Goal: Submit feedback/report problem

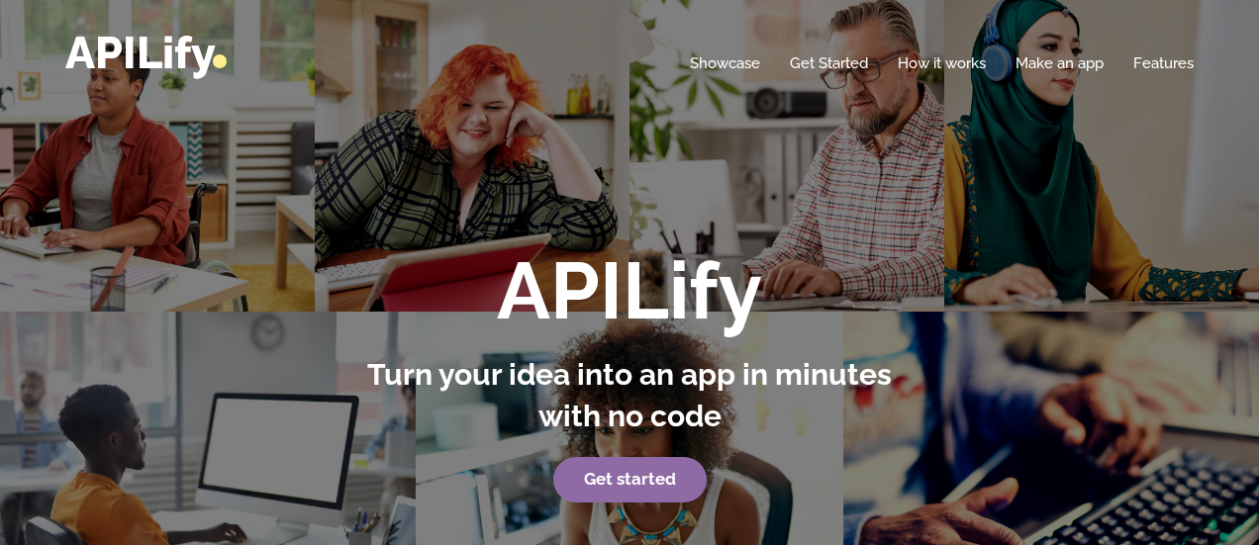
click at [613, 459] on p "Get started" at bounding box center [629, 480] width 549 height 46
click at [637, 478] on strong "Get started" at bounding box center [630, 479] width 92 height 20
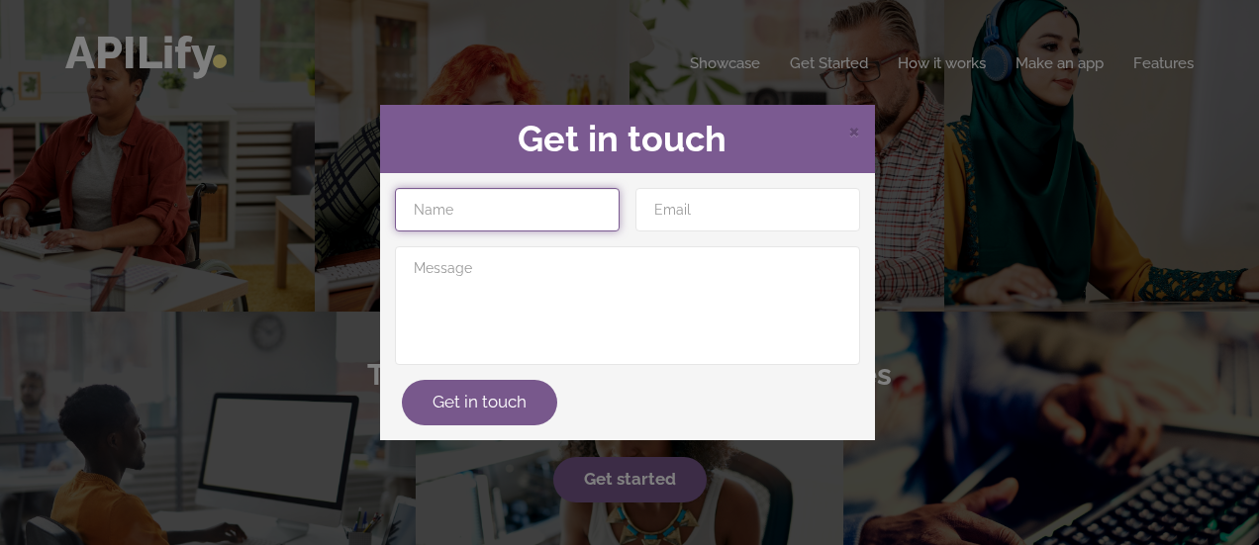
click at [447, 208] on input "text" at bounding box center [507, 210] width 225 height 44
type input "[PERSON_NAME]"
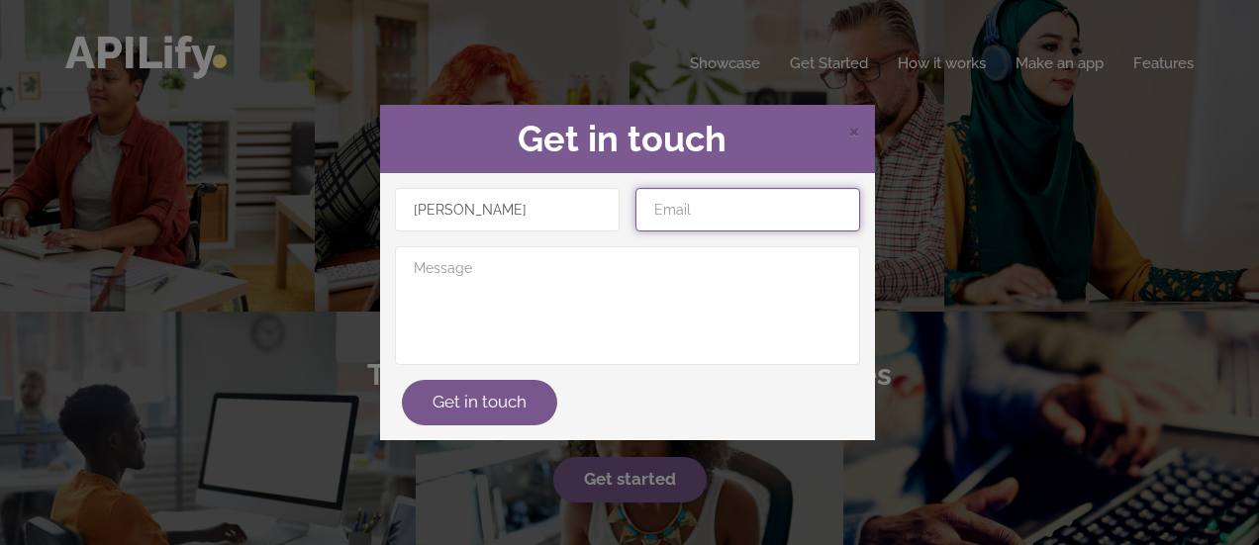
click at [676, 215] on input "email" at bounding box center [747, 210] width 225 height 44
type input "[EMAIL_ADDRESS][DOMAIN_NAME]"
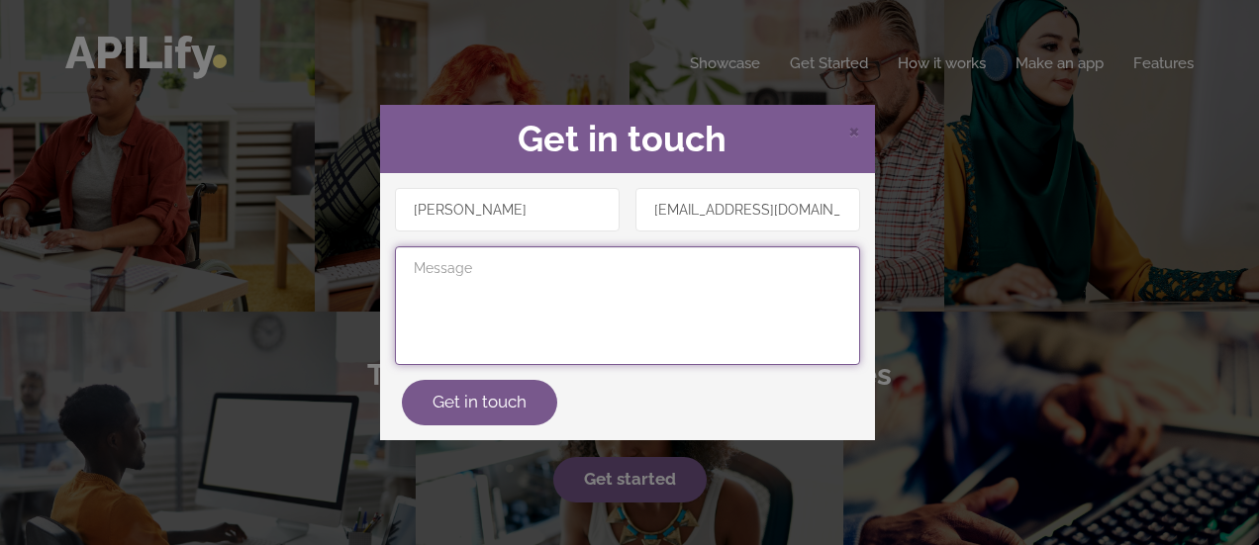
click at [553, 309] on textarea at bounding box center [627, 305] width 465 height 119
type textarea "hi"
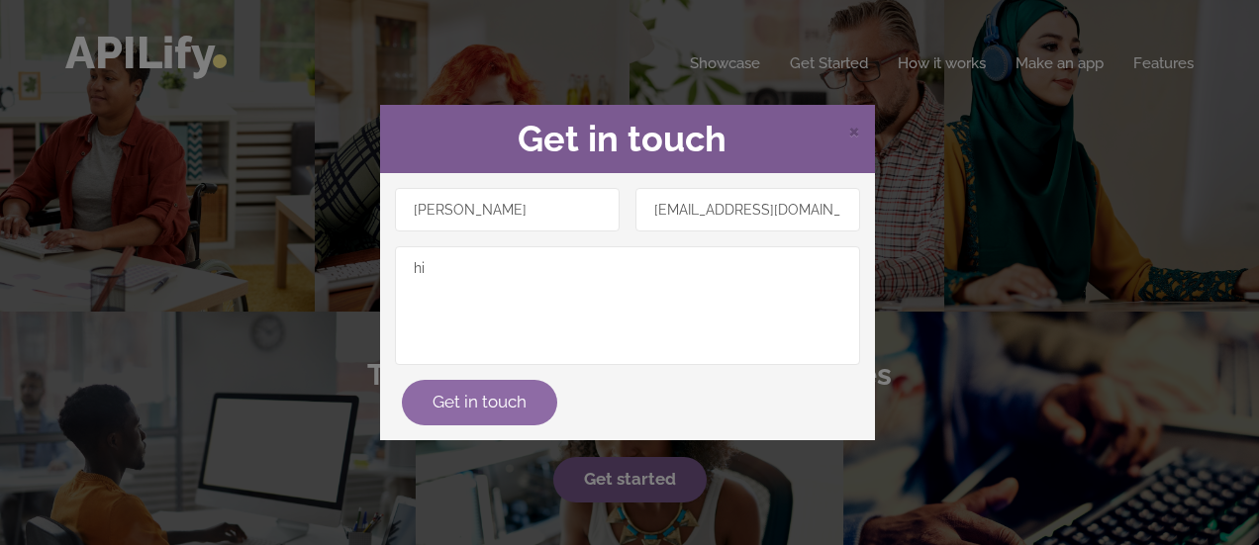
click at [471, 398] on button "Get in touch" at bounding box center [479, 403] width 155 height 46
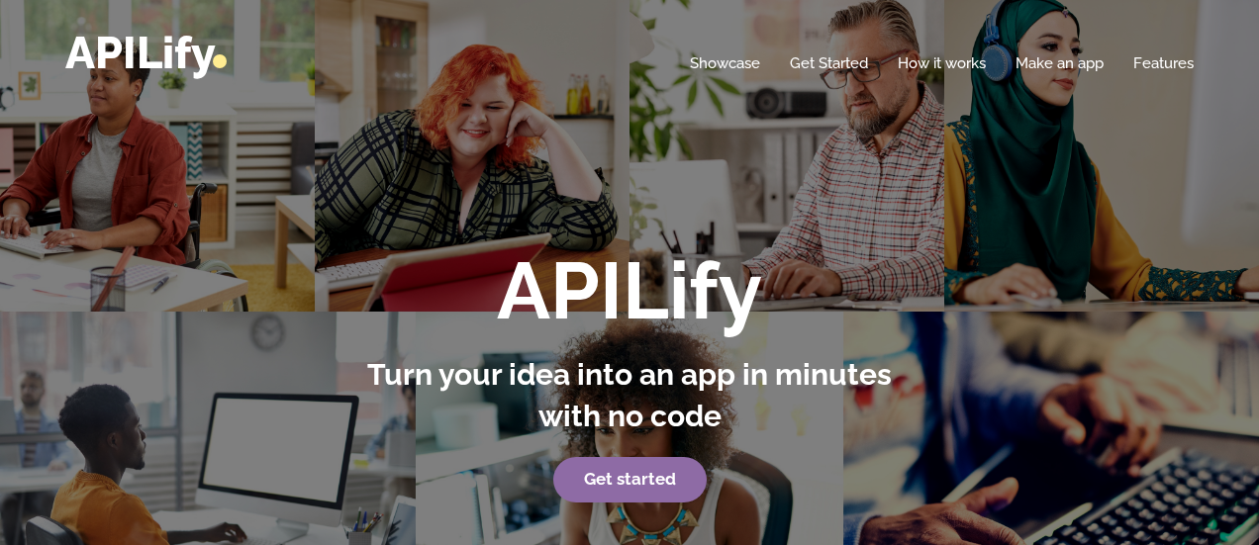
click at [660, 467] on link "Get started" at bounding box center [629, 480] width 153 height 46
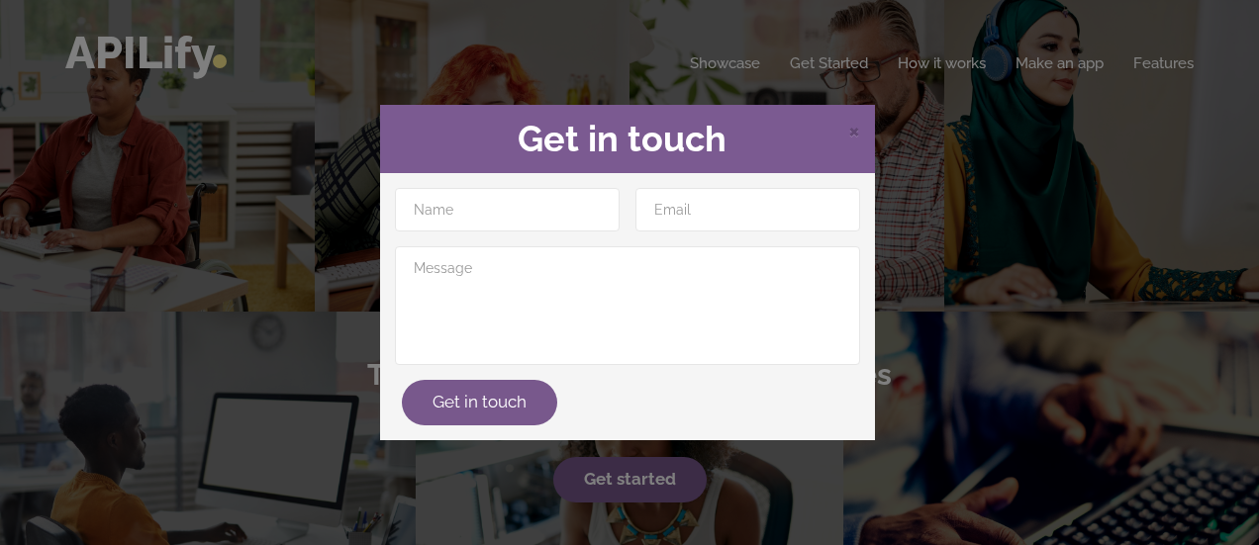
click at [964, 412] on div "× Get in touch Get in touch" at bounding box center [629, 272] width 1259 height 545
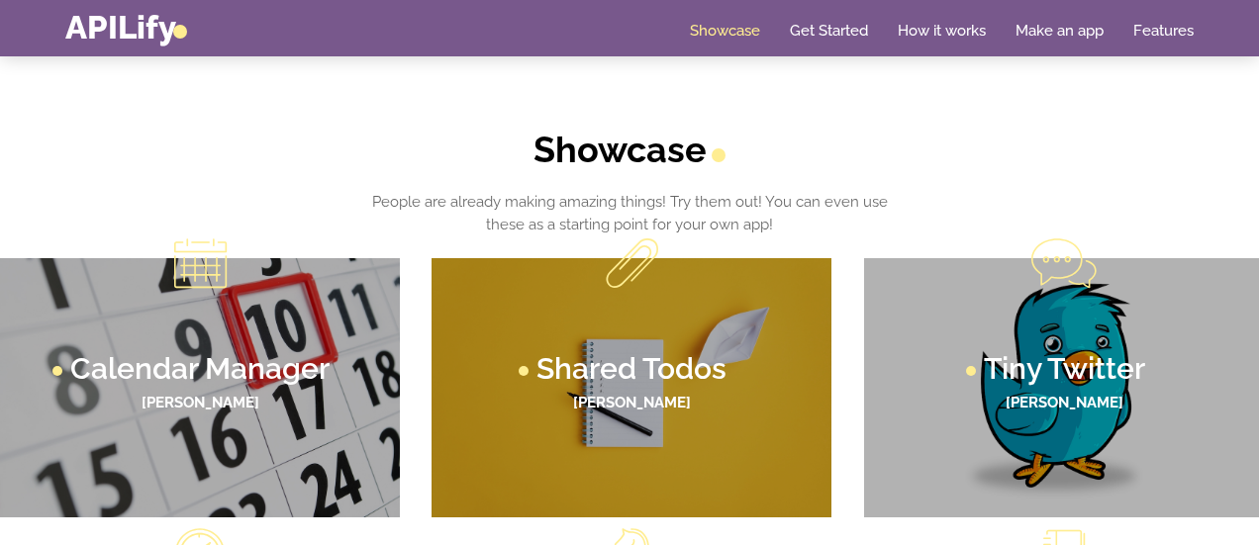
scroll to position [958, 0]
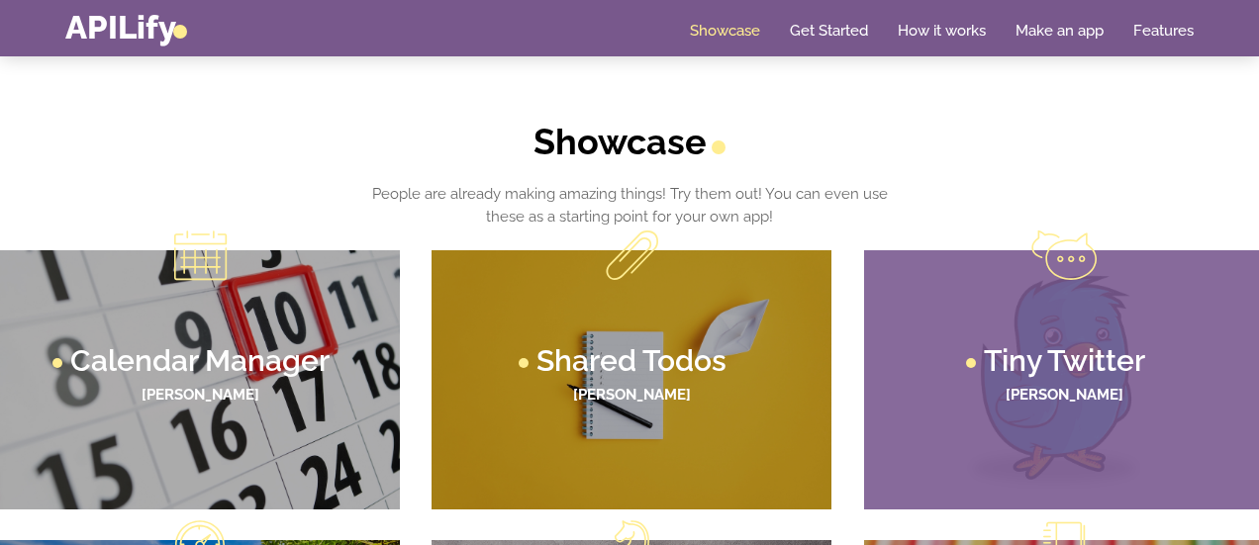
click at [989, 361] on h3 "Tiny Twitter" at bounding box center [1064, 361] width 161 height 30
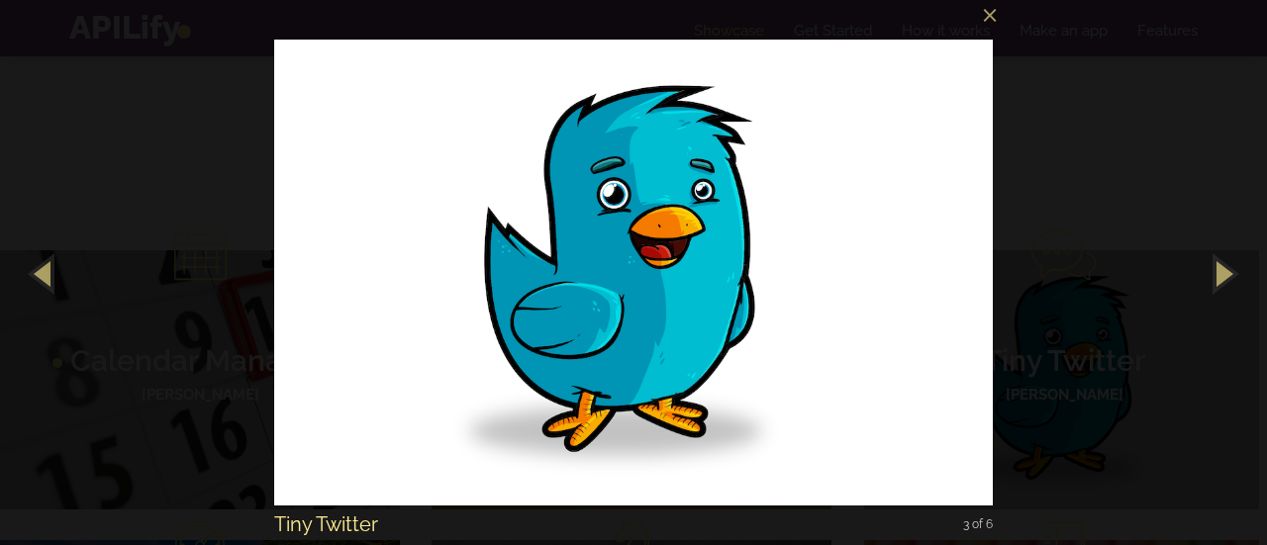
click at [859, 190] on img at bounding box center [633, 272] width 719 height 545
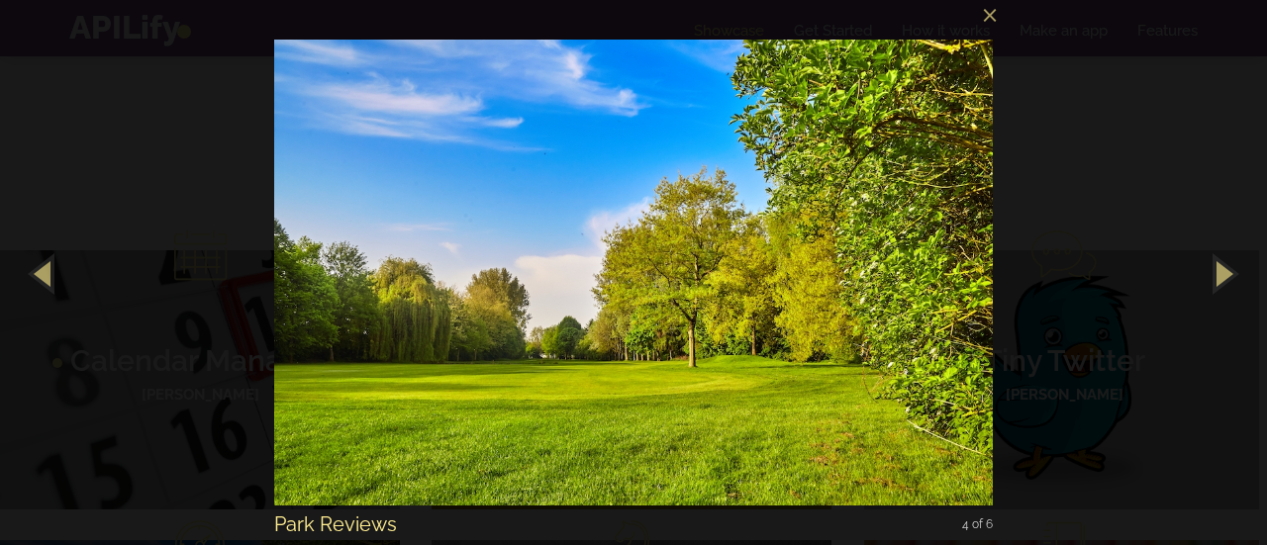
click at [1053, 232] on div "× Park Reviews 4 of 6 Loading image #%curr%..." at bounding box center [633, 272] width 1267 height 545
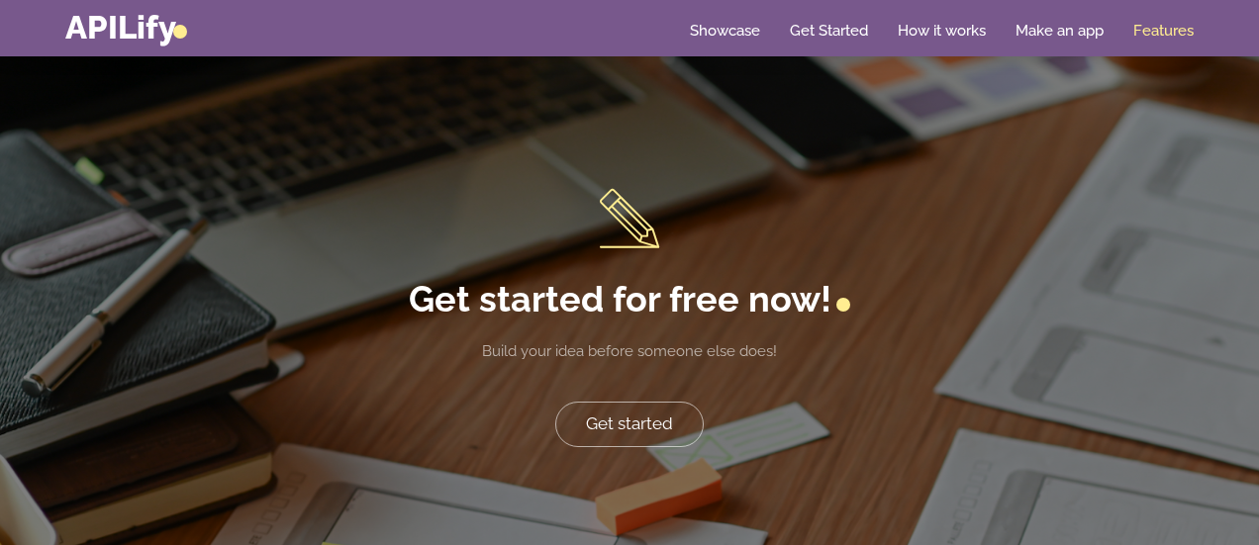
scroll to position [3859, 0]
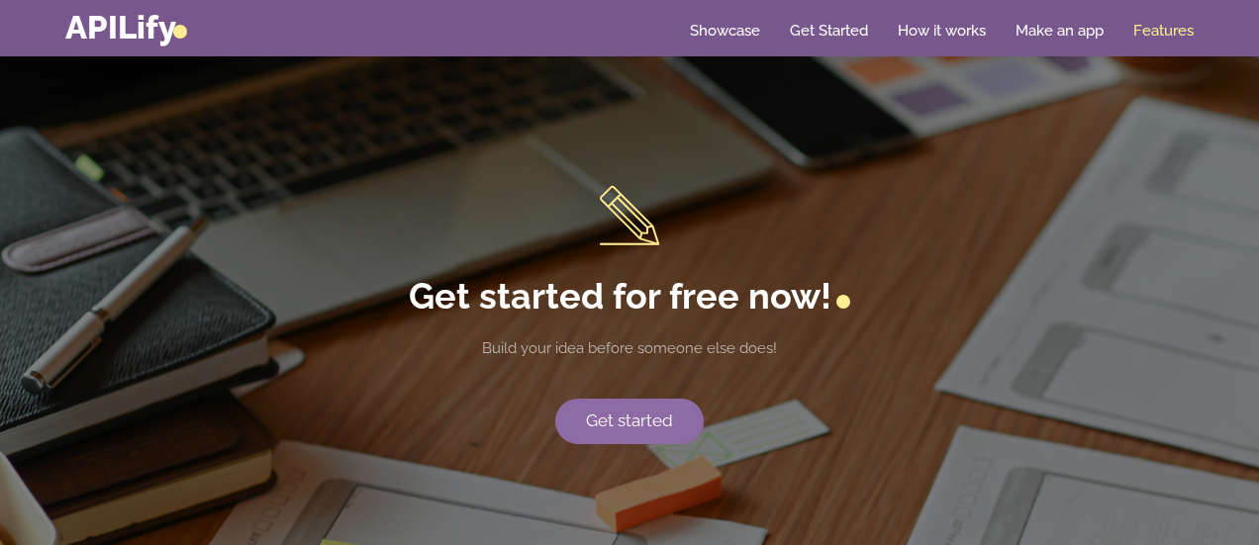
click at [599, 426] on link "Get started" at bounding box center [629, 422] width 148 height 46
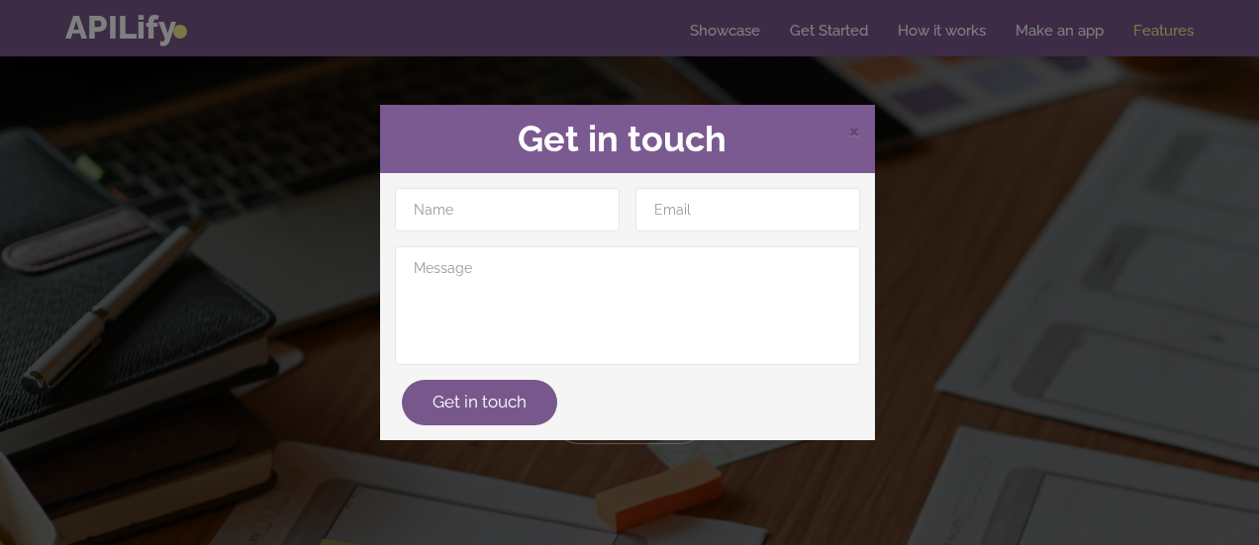
click at [1031, 334] on div "× Get in touch Get in touch" at bounding box center [629, 272] width 1259 height 545
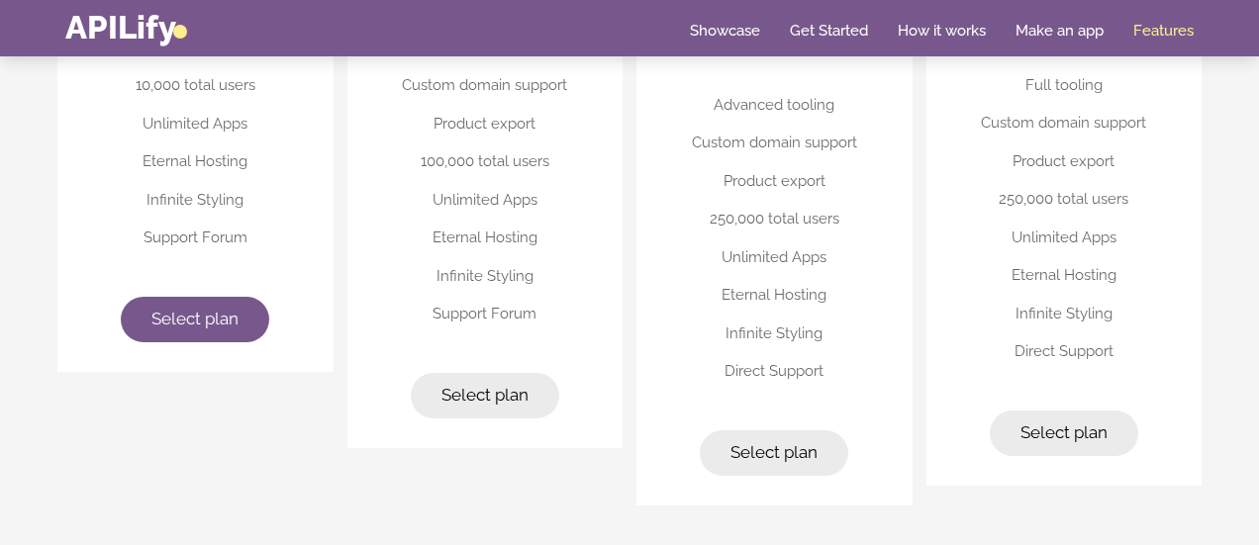
scroll to position [5044, 0]
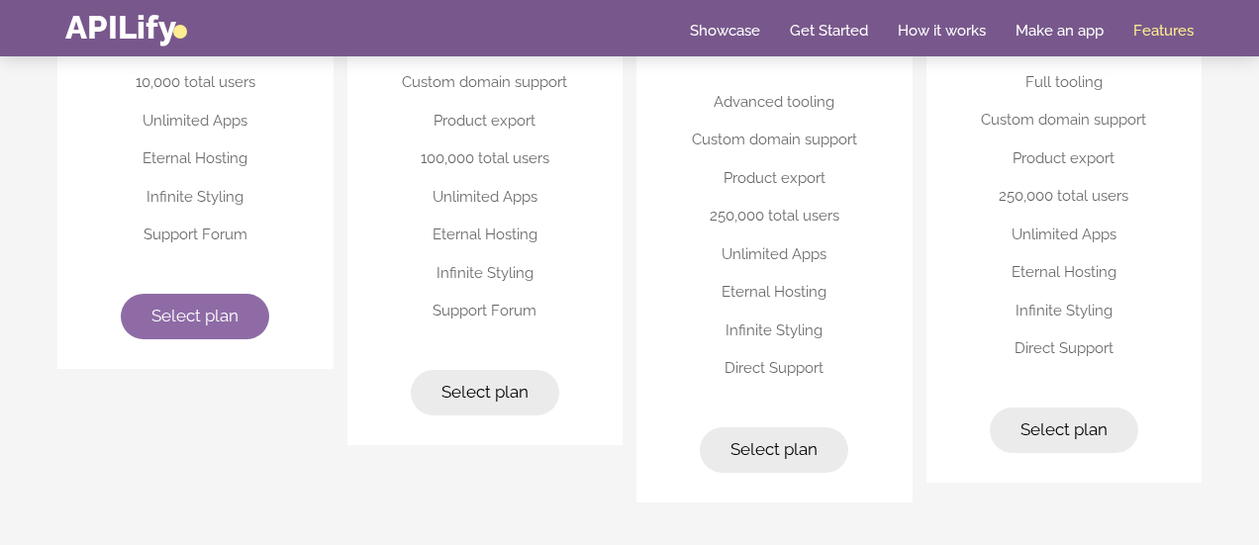
click at [215, 309] on span "Select plan" at bounding box center [194, 316] width 87 height 20
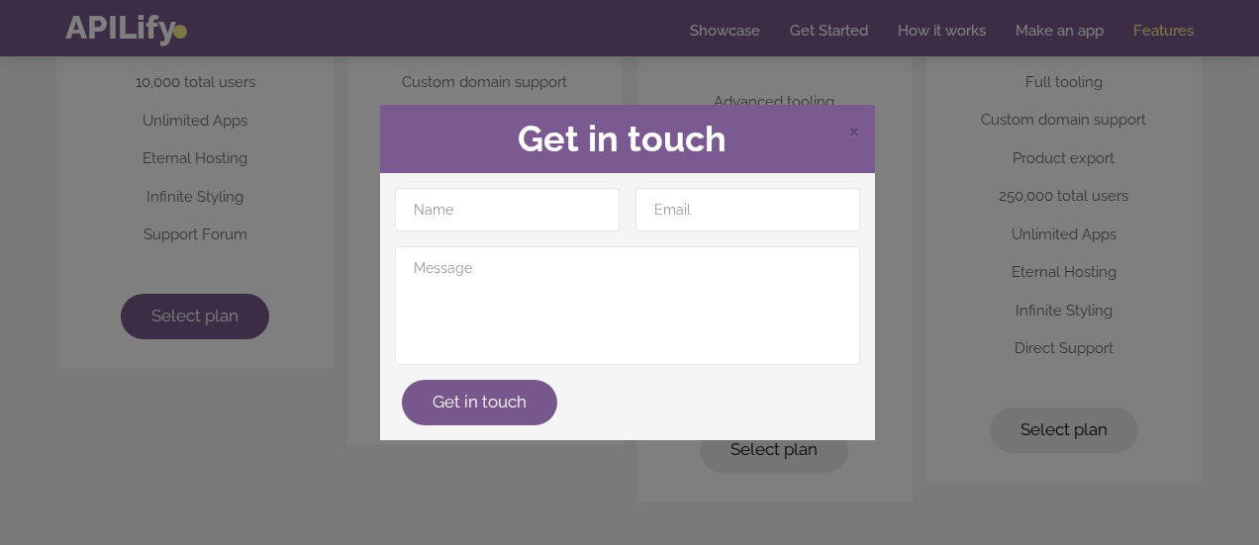
click at [258, 383] on div "× Get in touch Get in touch" at bounding box center [629, 272] width 1259 height 545
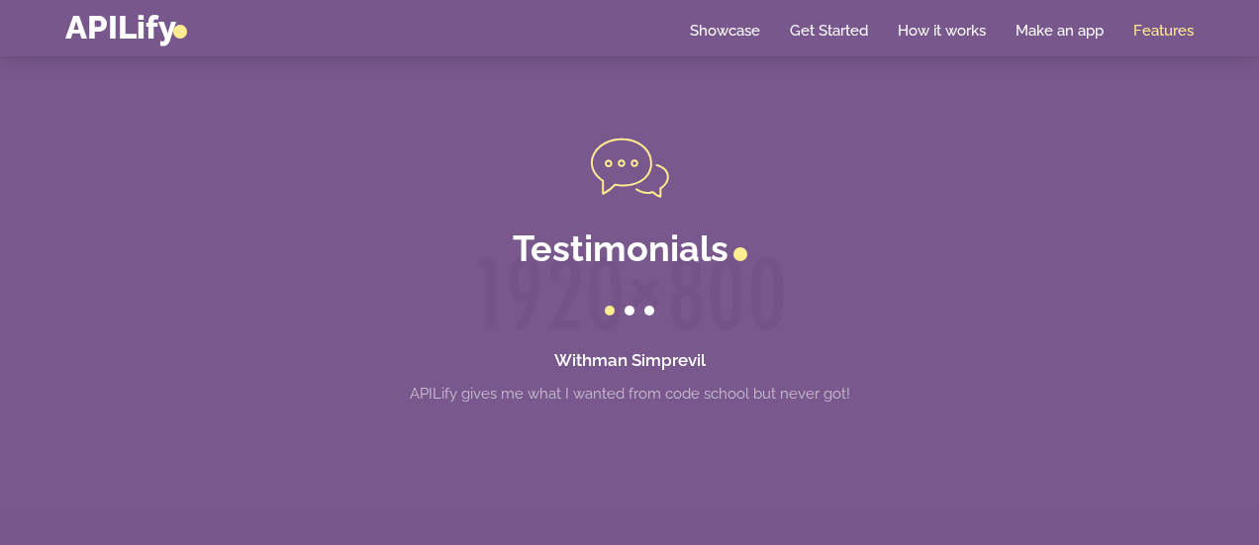
scroll to position [5678, 0]
